Goal: Information Seeking & Learning: Learn about a topic

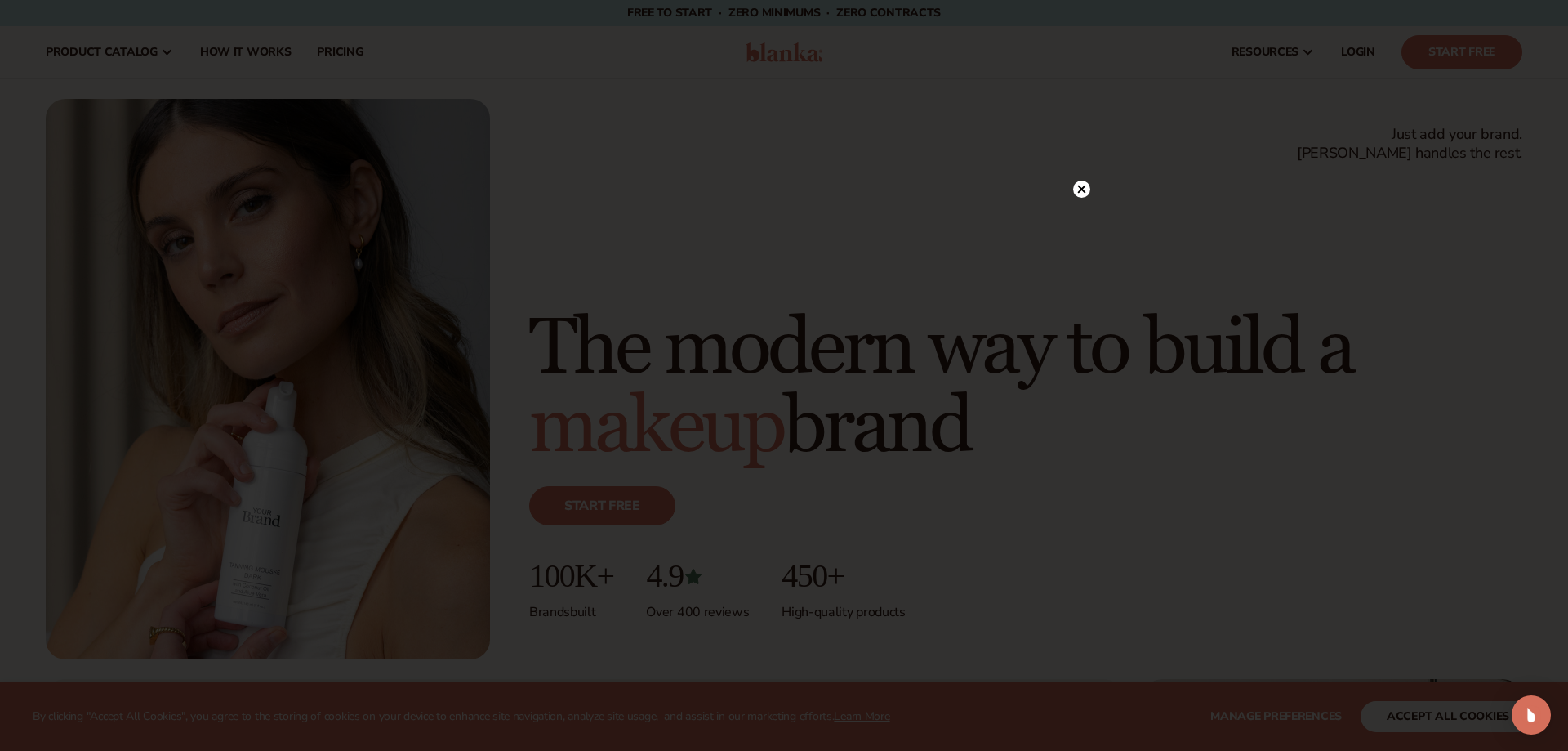
click at [1082, 194] on circle at bounding box center [1081, 189] width 17 height 17
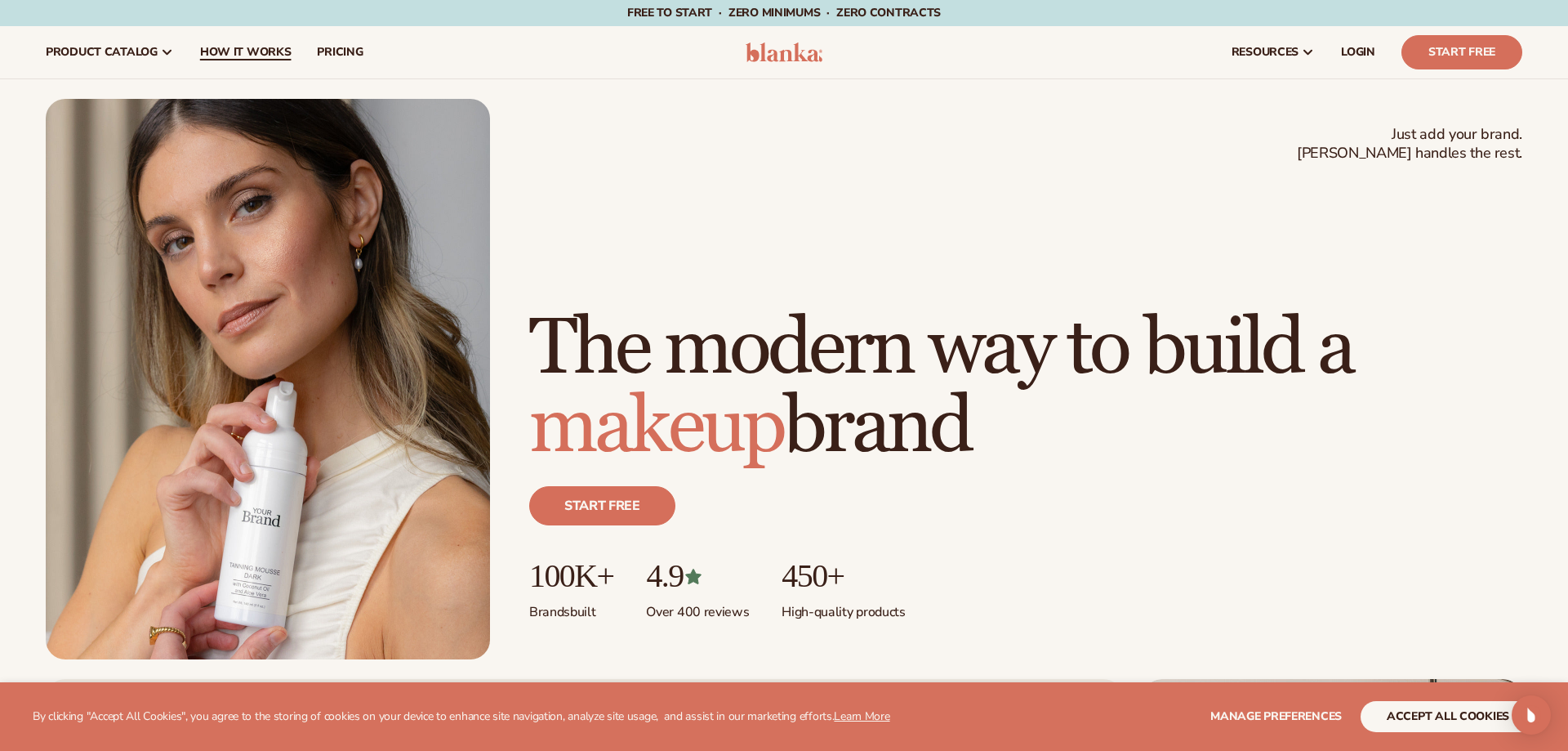
click at [260, 57] on span "How It Works" at bounding box center [245, 52] width 91 height 13
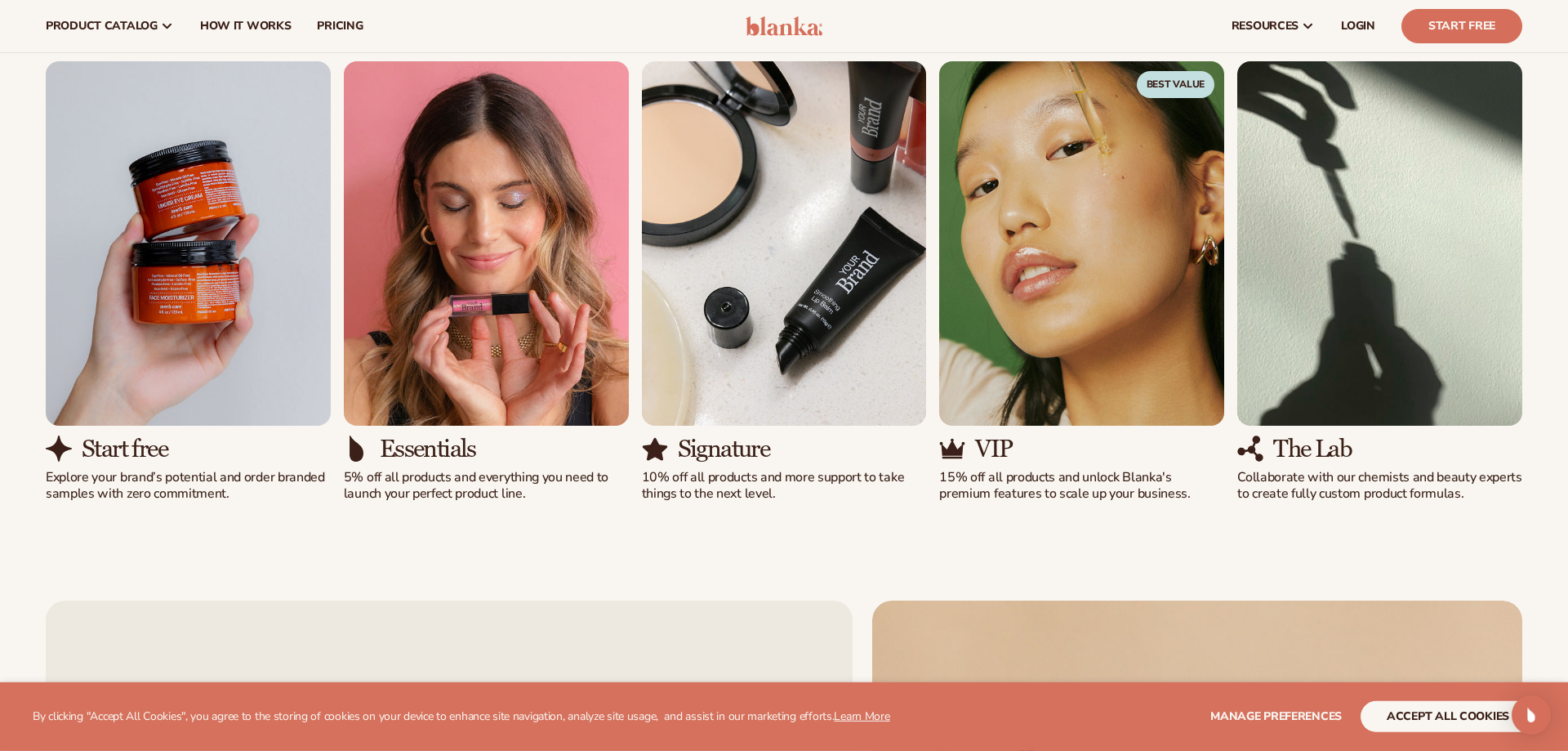
scroll to position [1111, 0]
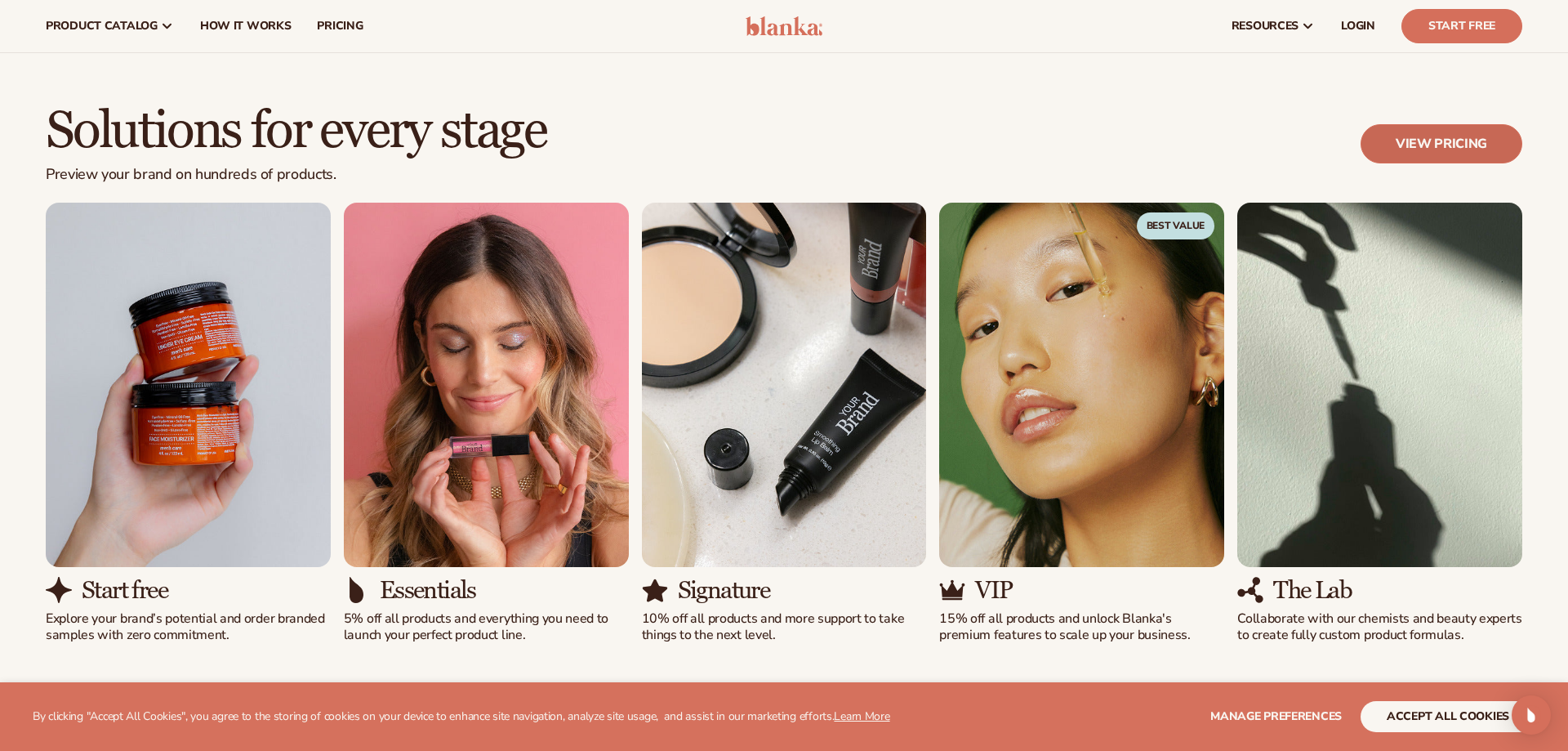
click at [1505, 138] on link "View pricing" at bounding box center [1441, 144] width 162 height 39
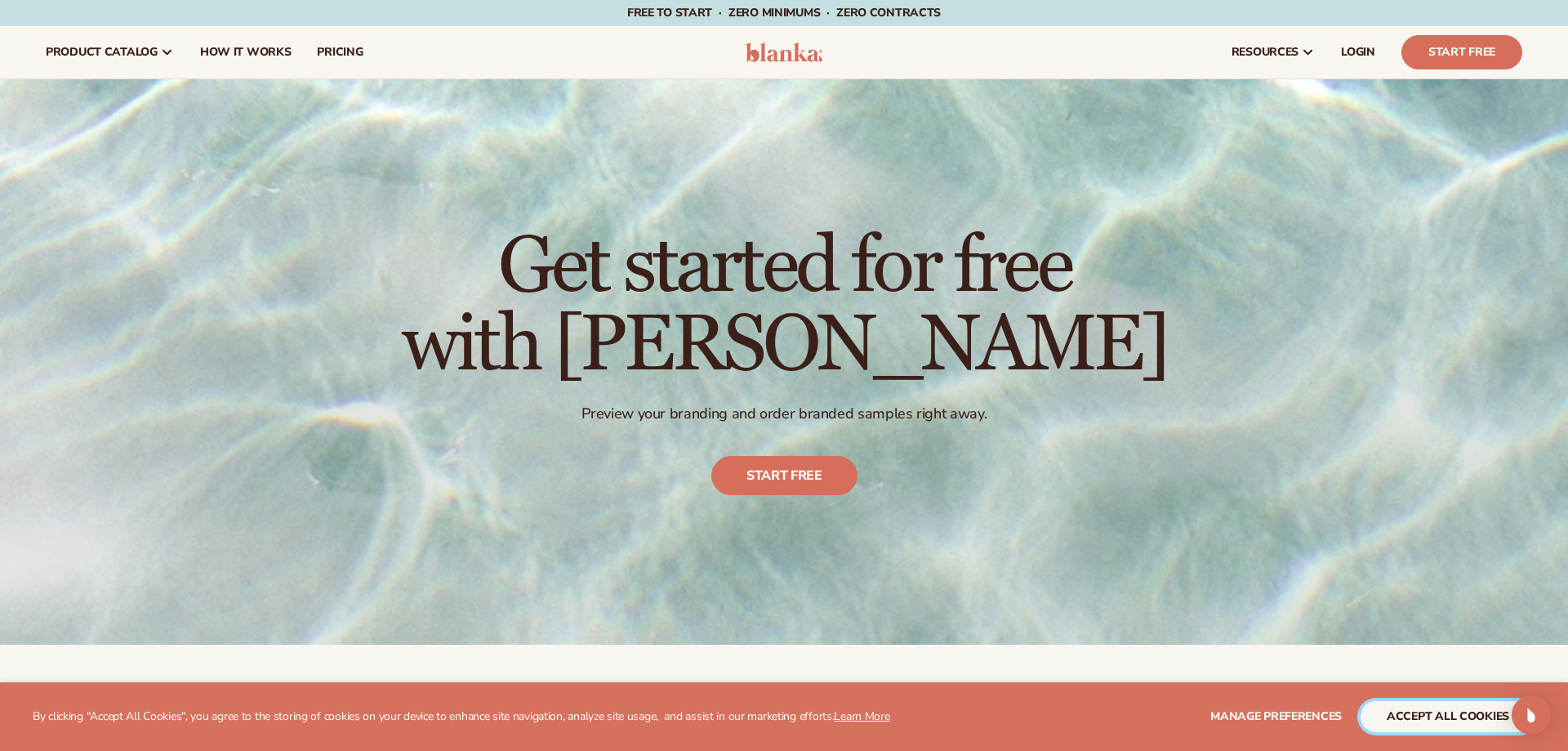
click at [1471, 723] on button "accept all cookies" at bounding box center [1448, 716] width 175 height 31
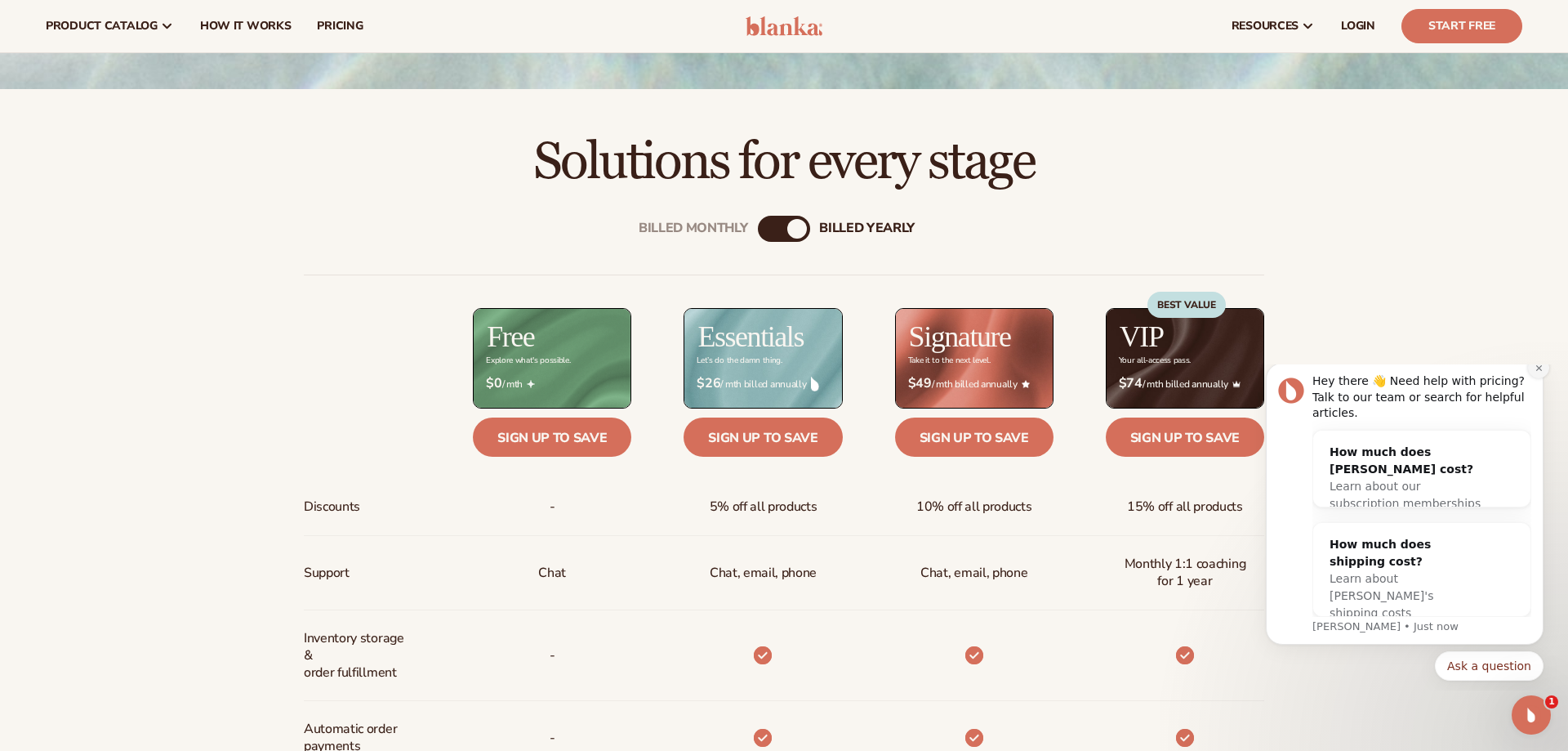
click at [1532, 378] on button "Dismiss notification" at bounding box center [1538, 367] width 21 height 21
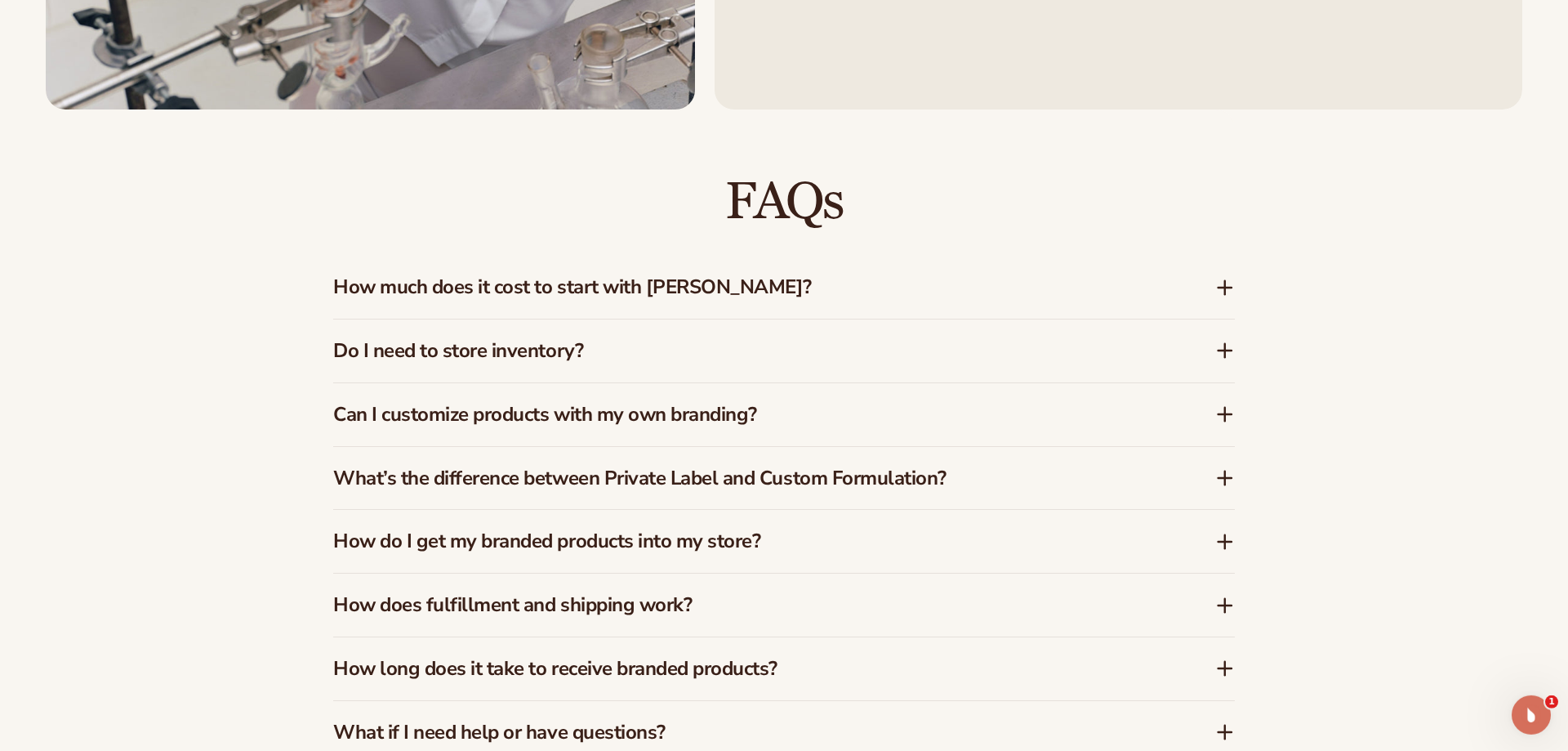
scroll to position [2639, 0]
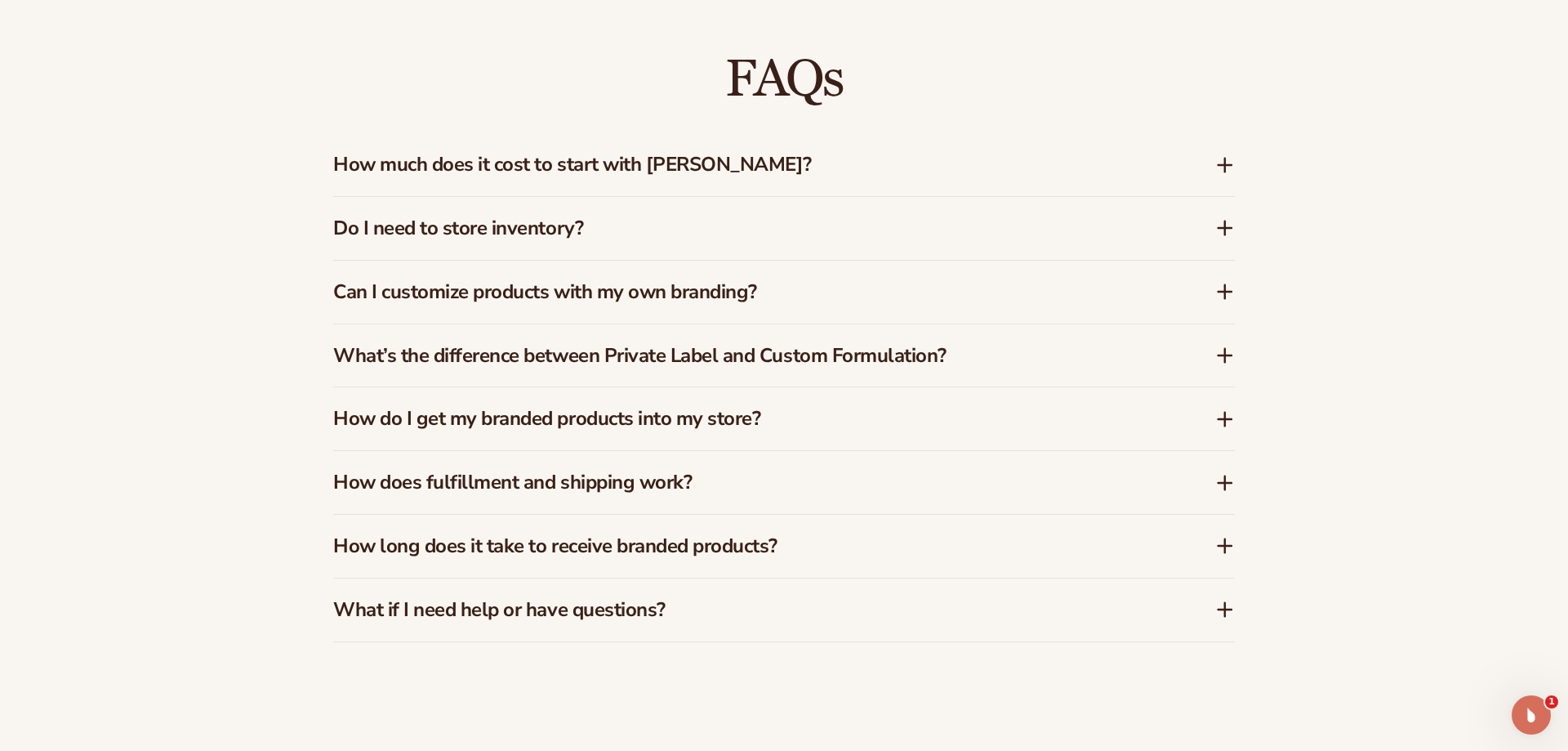
click at [576, 163] on h3 "How much does it cost to start with [PERSON_NAME]?" at bounding box center [750, 164] width 833 height 24
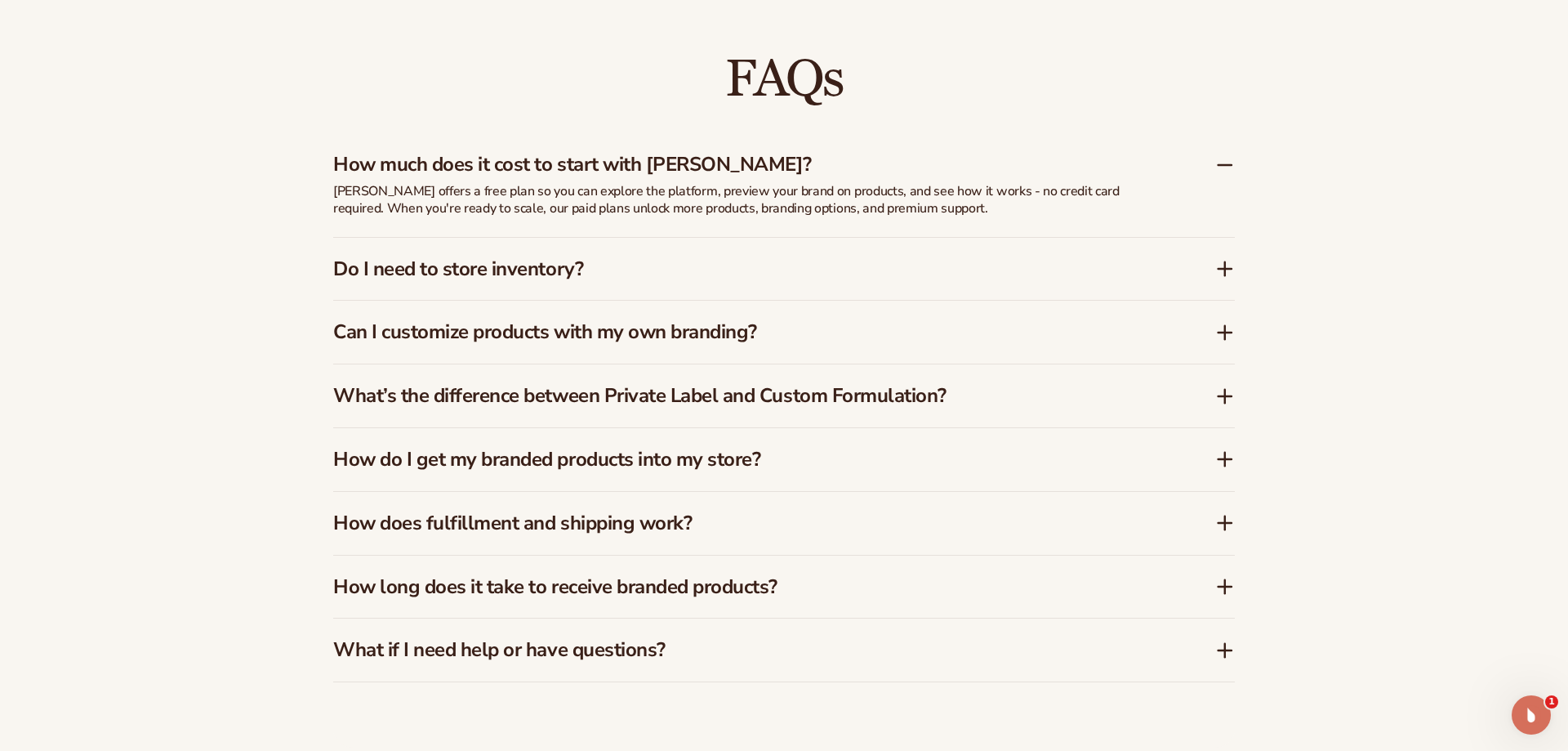
click at [562, 279] on h3 "Do I need to store inventory?" at bounding box center [750, 269] width 833 height 24
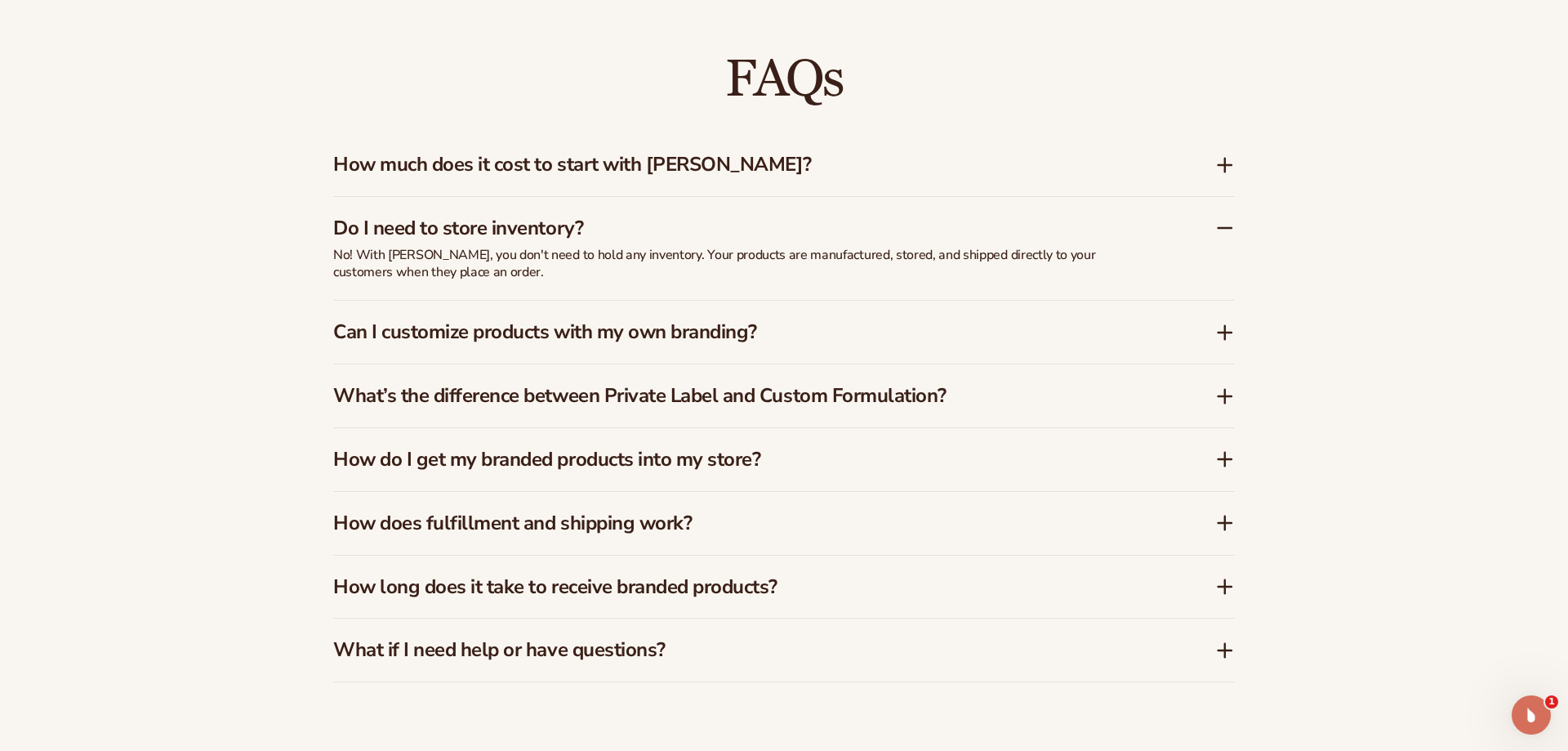
click at [547, 329] on h3 "Can I customize products with my own branding?" at bounding box center [750, 332] width 833 height 24
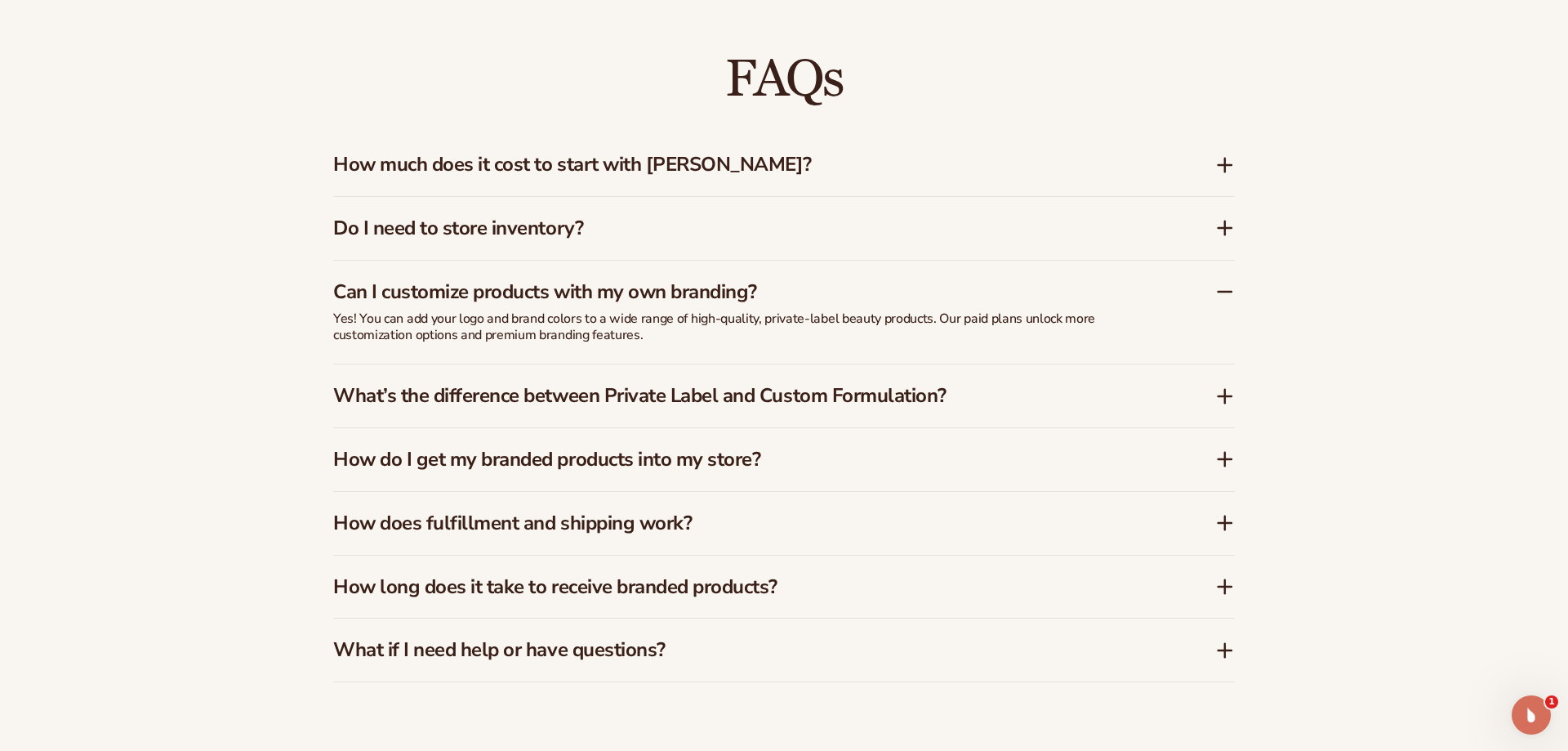
click at [542, 404] on h3 "What’s the difference between Private Label and Custom Formulation?" at bounding box center [750, 396] width 833 height 24
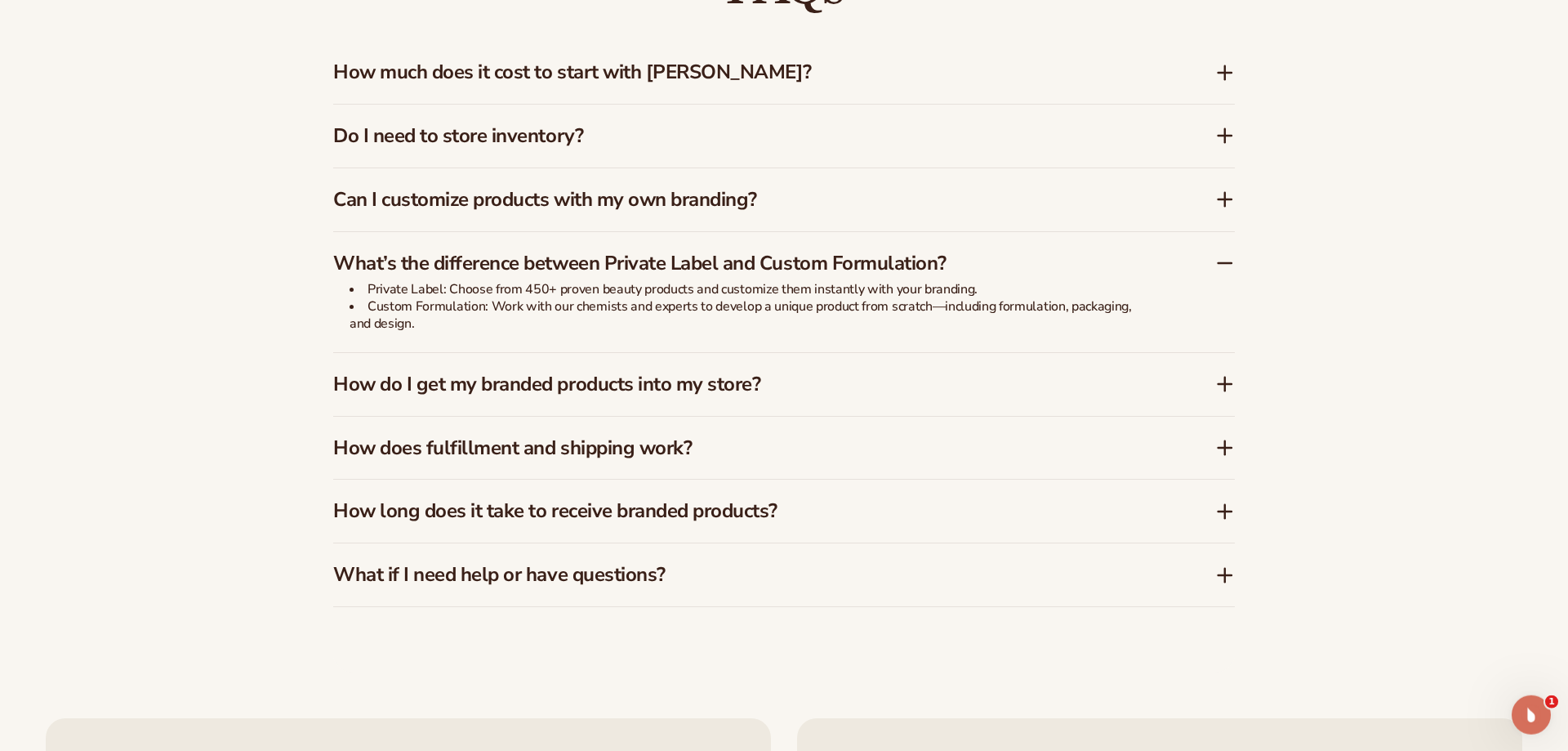
scroll to position [2778, 0]
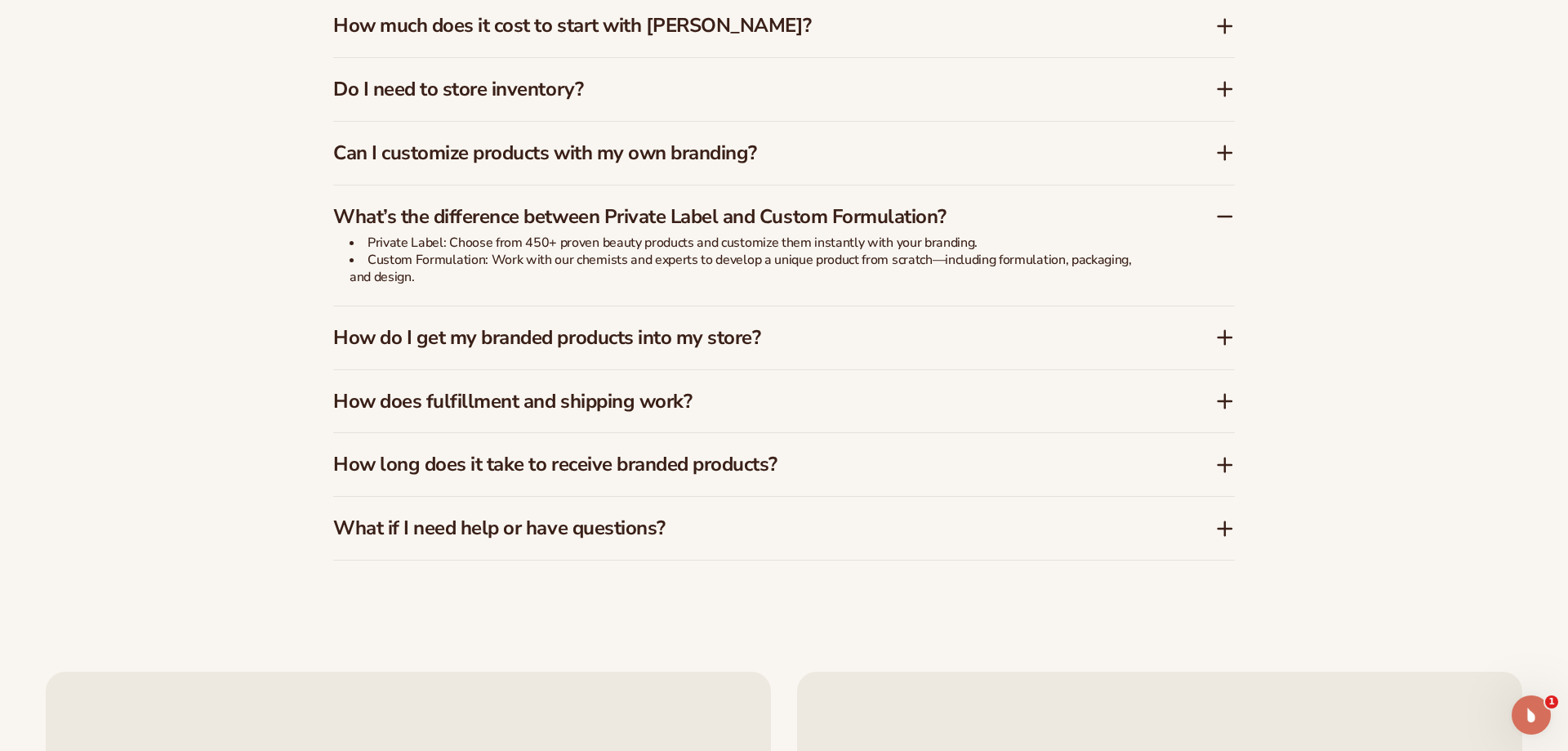
click at [663, 345] on h3 "How do I get my branded products into my store?" at bounding box center [750, 338] width 833 height 24
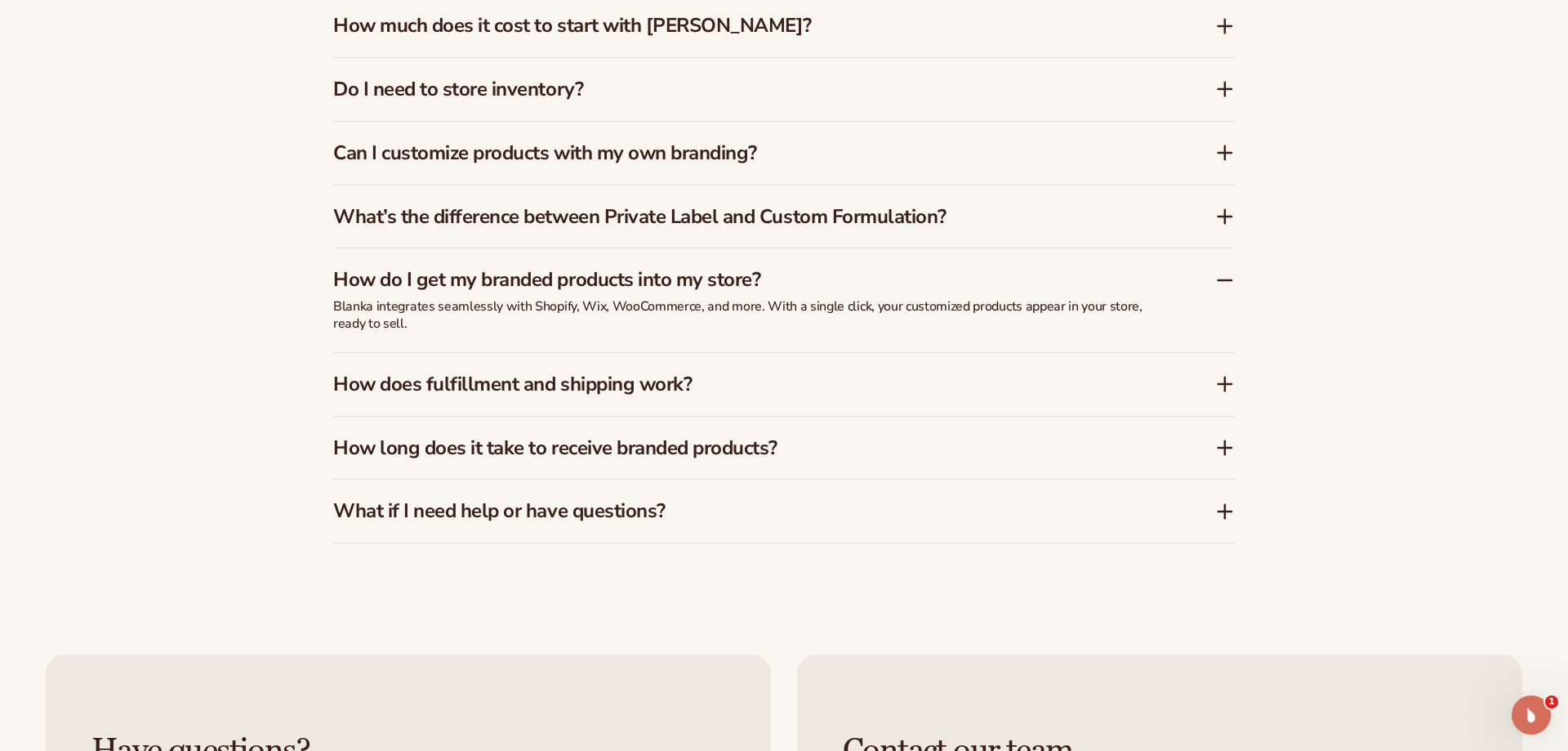
click at [663, 385] on h3 "How does fulfillment and shipping work?" at bounding box center [750, 384] width 833 height 24
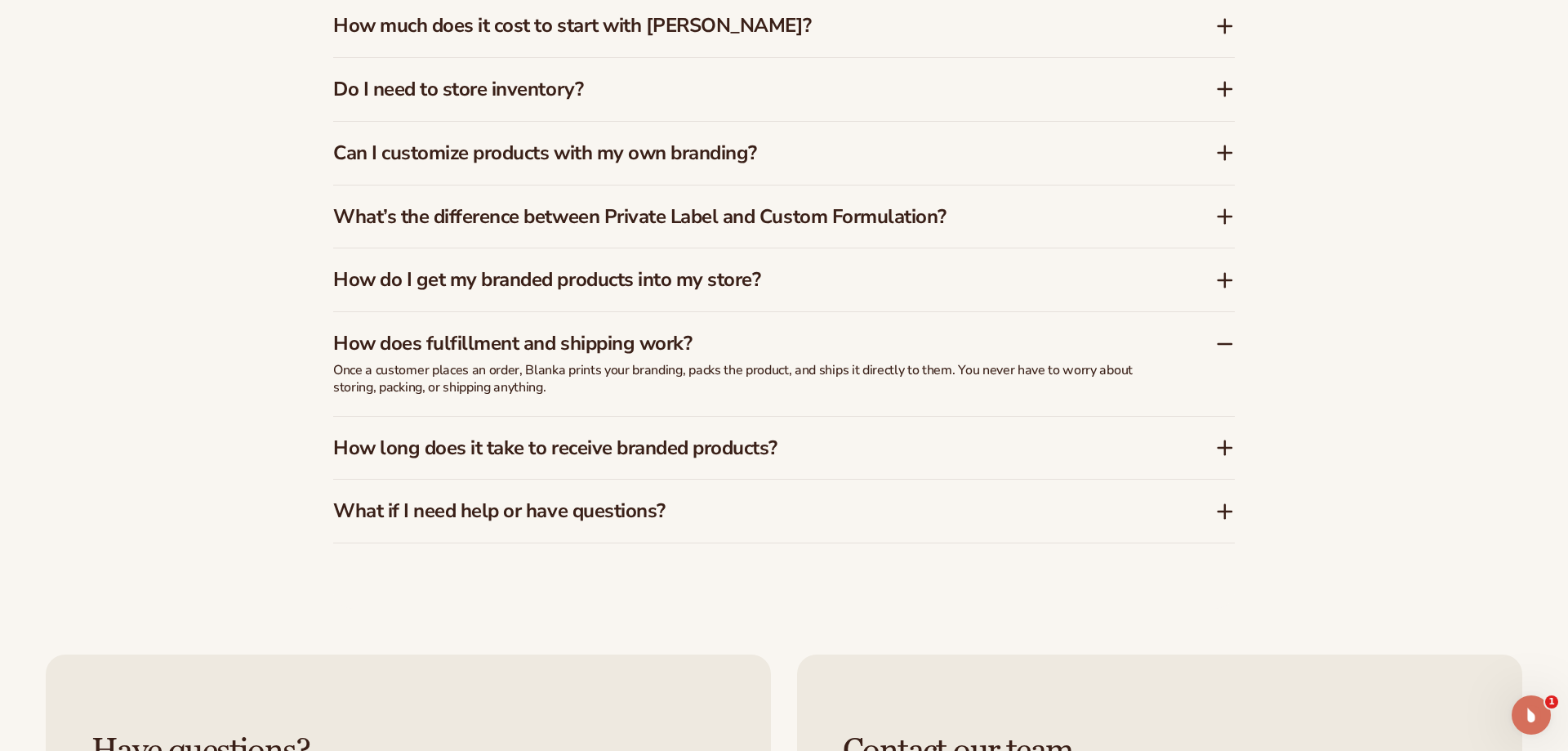
click at [625, 439] on h3 "How long does it take to receive branded products?" at bounding box center [750, 448] width 833 height 24
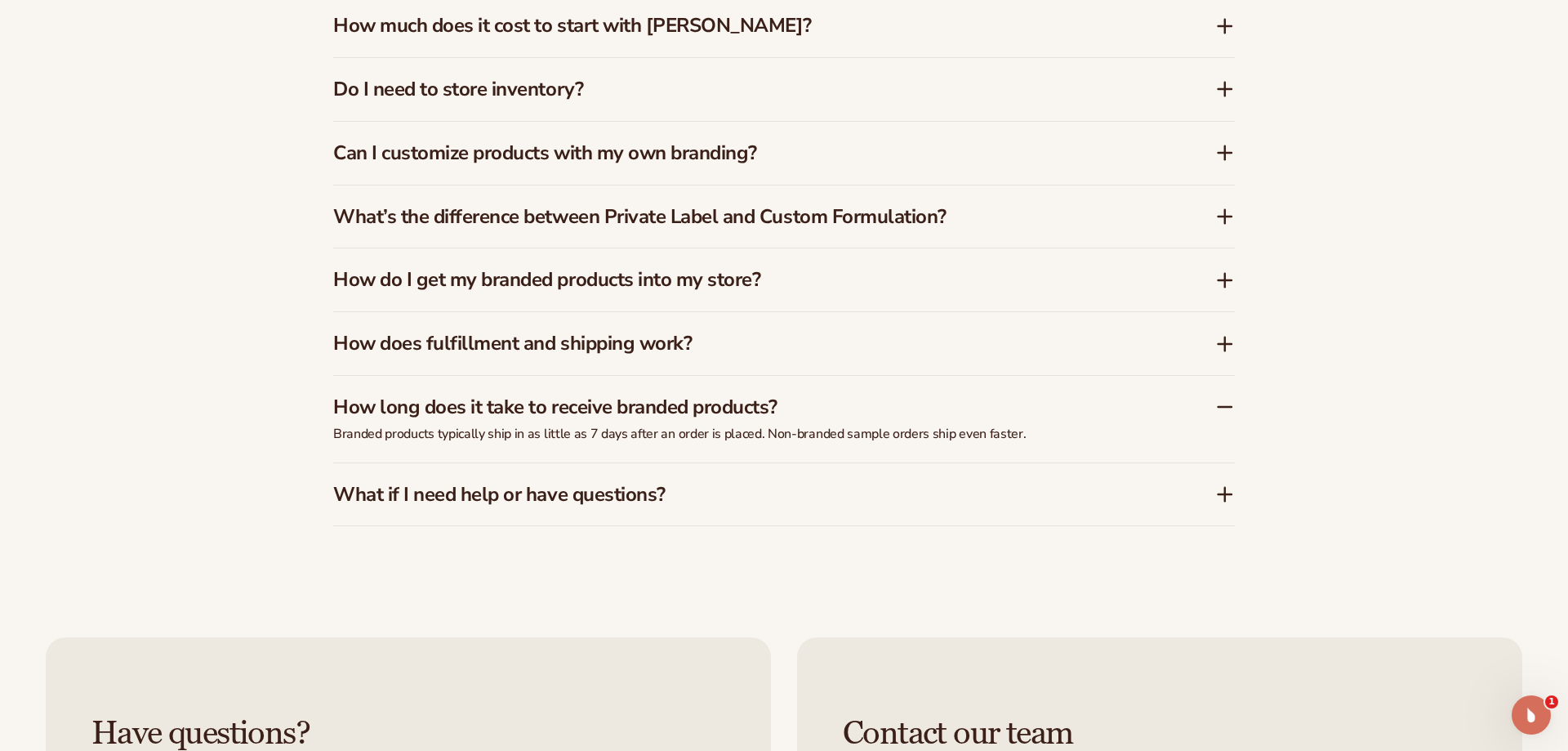
click at [565, 486] on h3 "What if I need help or have questions?" at bounding box center [750, 494] width 833 height 24
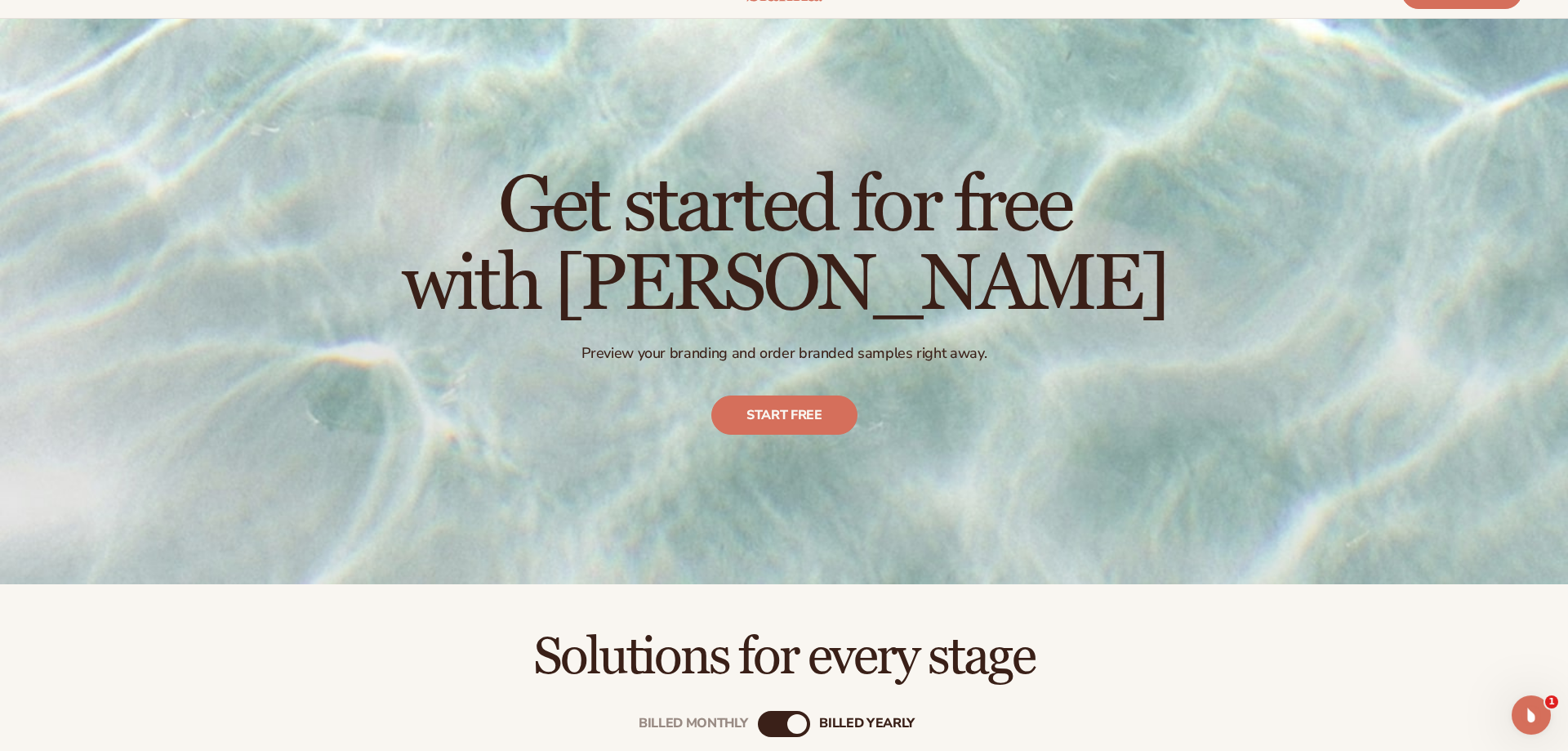
scroll to position [0, 0]
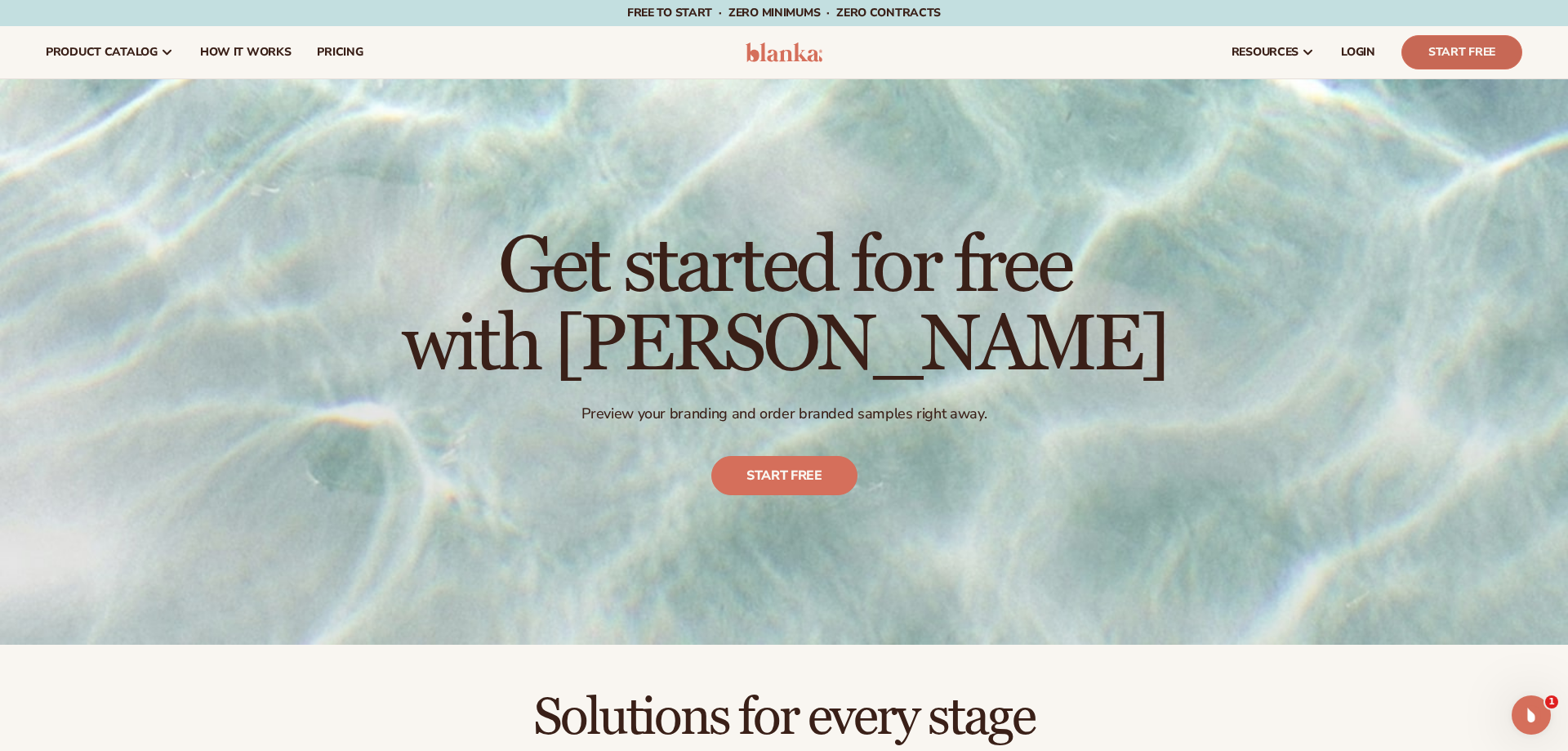
click at [1429, 58] on link "Start Free" at bounding box center [1461, 52] width 121 height 35
